Goal: Navigation & Orientation: Find specific page/section

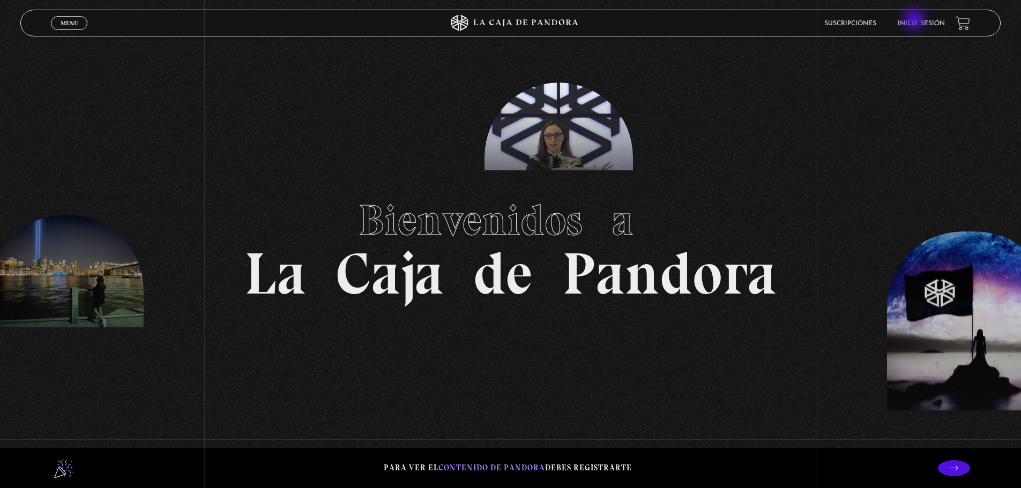
click at [915, 20] on link "Inicie sesión" at bounding box center [921, 23] width 47 height 6
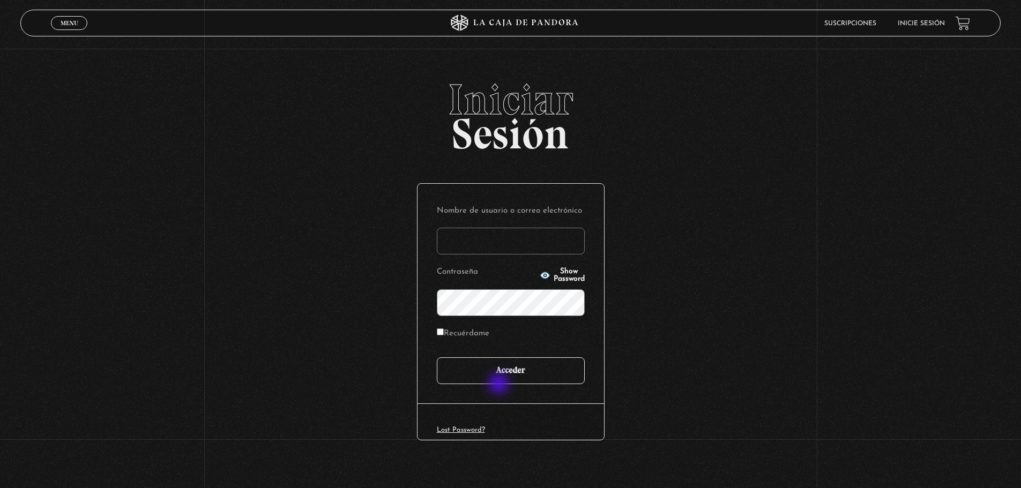
type input "[EMAIL_ADDRESS][DOMAIN_NAME]"
drag, startPoint x: 505, startPoint y: 367, endPoint x: 734, endPoint y: 27, distance: 409.5
click at [505, 366] on input "Acceder" at bounding box center [511, 370] width 148 height 27
